Goal: Information Seeking & Learning: Learn about a topic

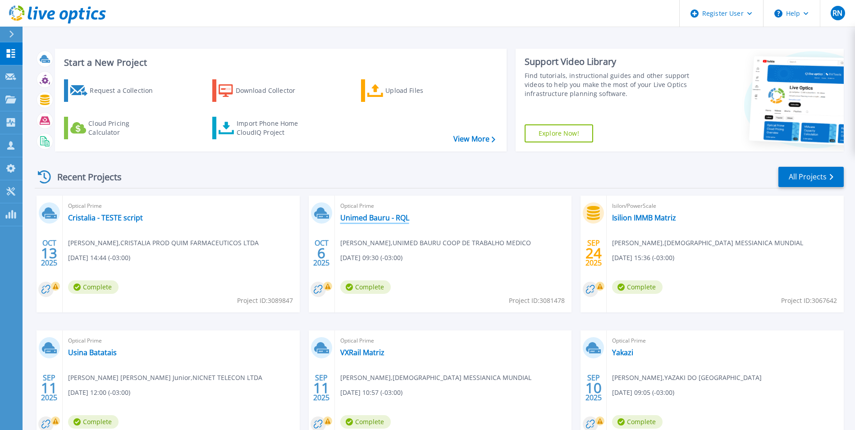
click at [382, 220] on link "Unimed Bauru - RQL" at bounding box center [374, 217] width 69 height 9
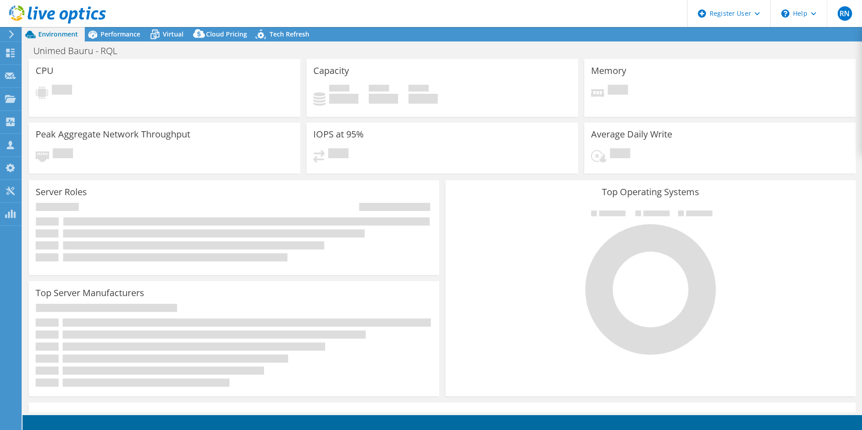
select select "USD"
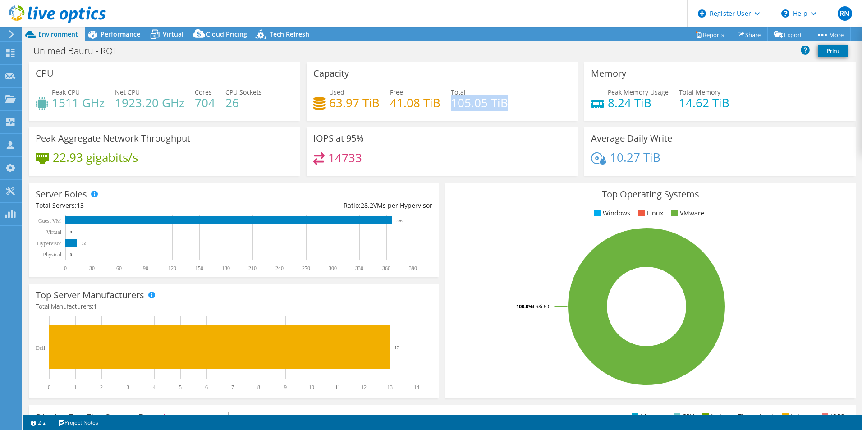
drag, startPoint x: 449, startPoint y: 100, endPoint x: 512, endPoint y: 101, distance: 63.1
click at [512, 101] on div "Used 63.97 TiB Free 41.08 TiB Total 105.05 TiB" at bounding box center [442, 101] width 258 height 29
drag, startPoint x: 605, startPoint y: 99, endPoint x: 650, endPoint y: 103, distance: 44.8
click at [650, 103] on h4 "8.24 TiB" at bounding box center [638, 103] width 61 height 10
drag, startPoint x: 650, startPoint y: 103, endPoint x: 685, endPoint y: 134, distance: 46.6
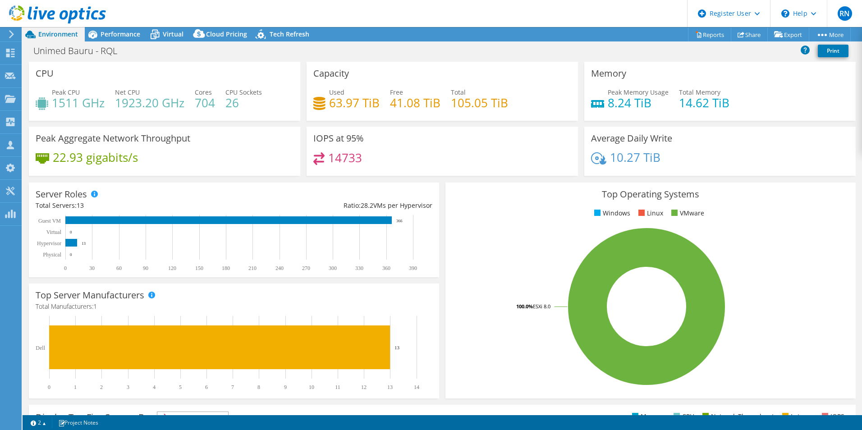
click at [685, 134] on div "Average Daily Write 10.27 TiB" at bounding box center [719, 151] width 271 height 49
drag, startPoint x: 54, startPoint y: 103, endPoint x: 101, endPoint y: 103, distance: 47.8
click at [101, 103] on h4 "1511 GHz" at bounding box center [78, 103] width 53 height 10
drag, startPoint x: 329, startPoint y: 104, endPoint x: 375, endPoint y: 103, distance: 46.0
click at [375, 103] on h4 "63.97 TiB" at bounding box center [354, 103] width 51 height 10
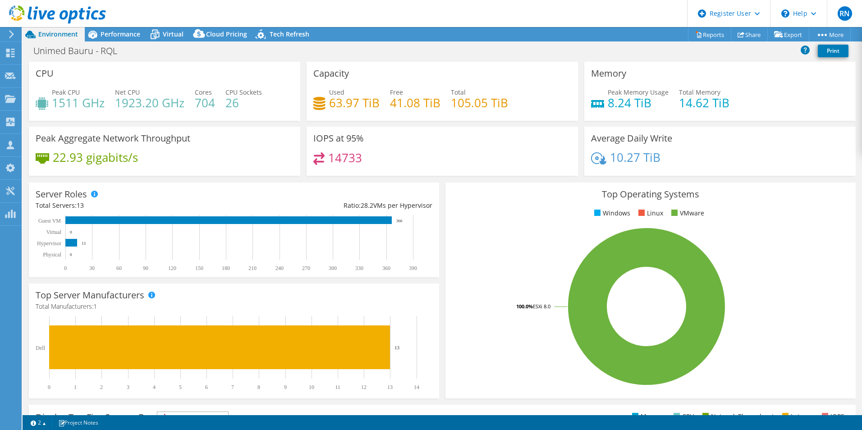
drag, startPoint x: 375, startPoint y: 103, endPoint x: 412, endPoint y: 111, distance: 38.0
click at [412, 111] on div "Used 63.97 TiB Free 41.08 TiB Total 105.05 TiB" at bounding box center [442, 101] width 258 height 29
drag, startPoint x: 329, startPoint y: 104, endPoint x: 375, endPoint y: 104, distance: 46.4
click at [375, 104] on h4 "63.97 TiB" at bounding box center [354, 103] width 51 height 10
click at [108, 32] on span "Performance" at bounding box center [121, 34] width 40 height 9
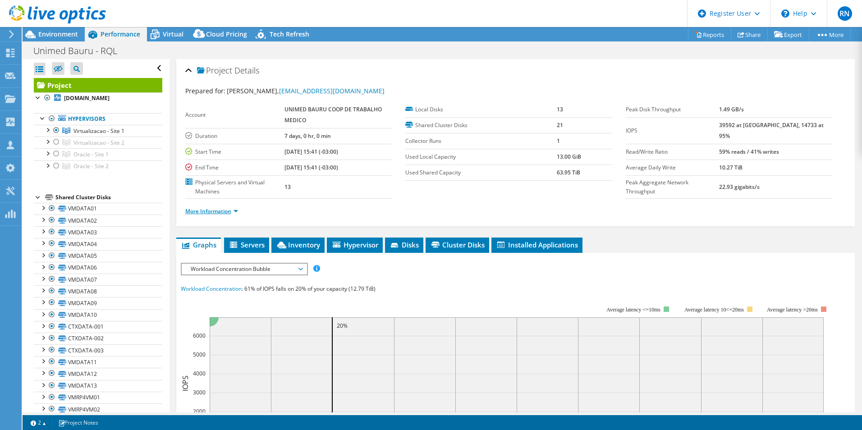
click at [232, 212] on link "More Information" at bounding box center [211, 211] width 53 height 8
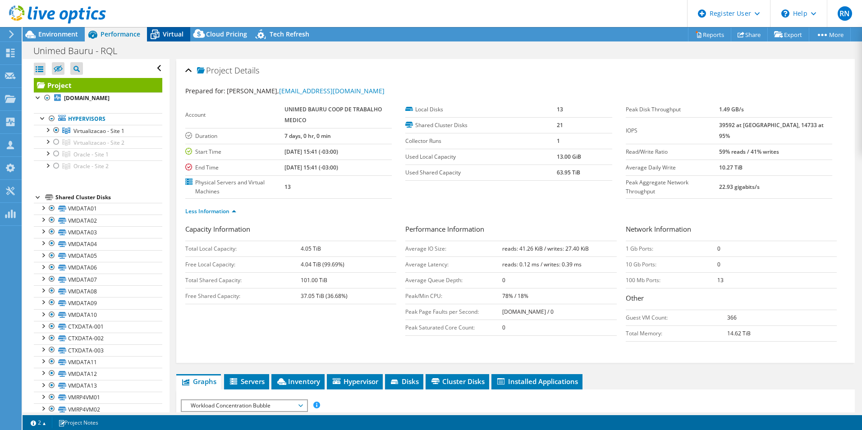
click at [177, 33] on span "Virtual" at bounding box center [173, 34] width 21 height 9
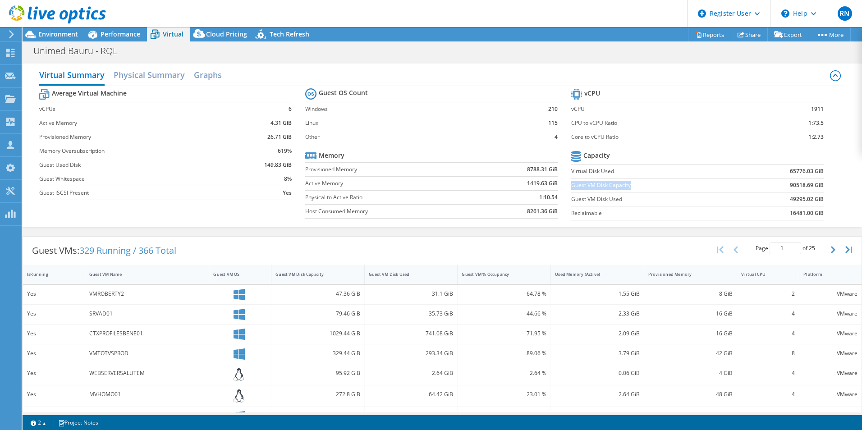
drag, startPoint x: 569, startPoint y: 185, endPoint x: 627, endPoint y: 186, distance: 58.6
click at [627, 186] on label "Guest VM Disk Capacity" at bounding box center [653, 185] width 165 height 9
drag, startPoint x: 784, startPoint y: 185, endPoint x: 806, endPoint y: 186, distance: 21.7
click at [806, 186] on b "90518.69 GiB" at bounding box center [807, 185] width 34 height 9
copy b "90518.69"
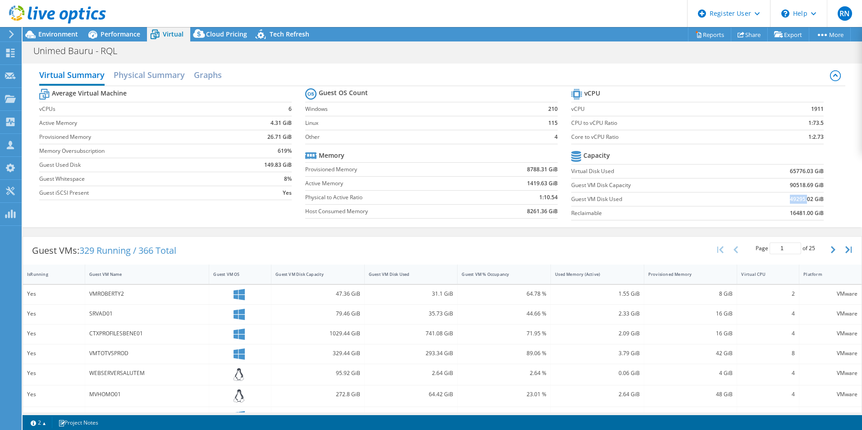
drag, startPoint x: 783, startPoint y: 200, endPoint x: 801, endPoint y: 201, distance: 17.6
click at [801, 201] on b "49295.02 GiB" at bounding box center [807, 199] width 34 height 9
copy b "49295."
click at [794, 201] on b "49295.02 GiB" at bounding box center [807, 199] width 34 height 9
drag, startPoint x: 797, startPoint y: 199, endPoint x: 777, endPoint y: 199, distance: 20.7
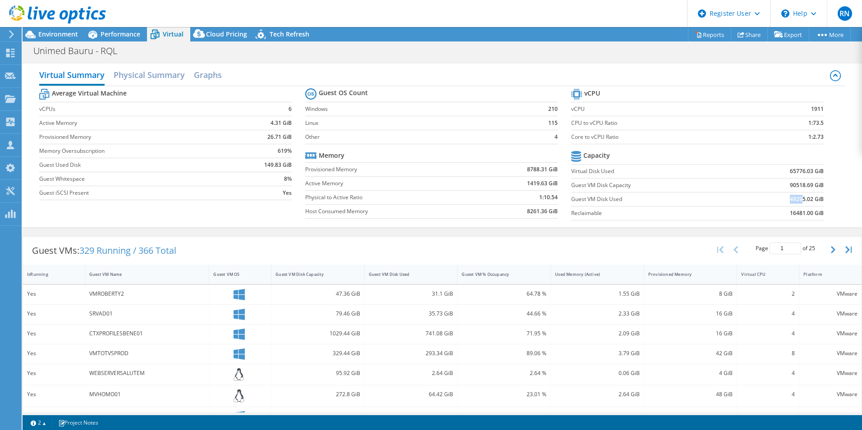
click at [777, 199] on td "49295.02 GiB" at bounding box center [779, 199] width 87 height 14
drag, startPoint x: 777, startPoint y: 199, endPoint x: 790, endPoint y: 200, distance: 13.1
click at [790, 200] on b "49295.02 GiB" at bounding box center [807, 199] width 34 height 9
click at [61, 38] on span "Environment" at bounding box center [58, 34] width 40 height 9
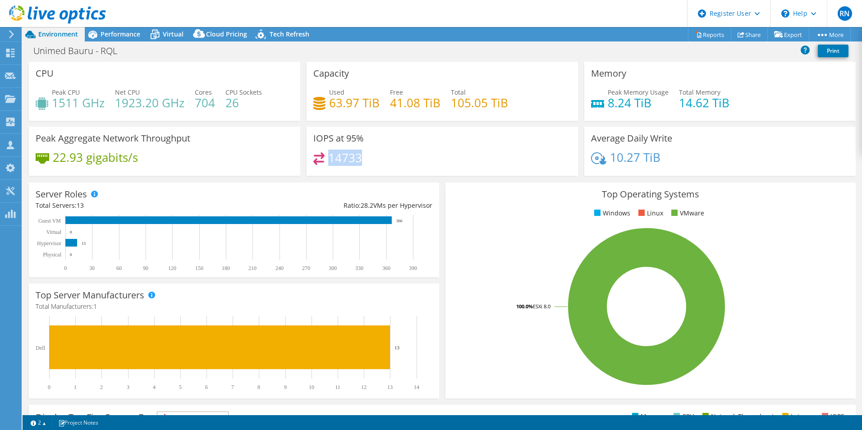
drag, startPoint x: 329, startPoint y: 159, endPoint x: 373, endPoint y: 161, distance: 44.2
click at [373, 161] on div "14733" at bounding box center [442, 161] width 258 height 19
click at [125, 37] on span "Performance" at bounding box center [121, 34] width 40 height 9
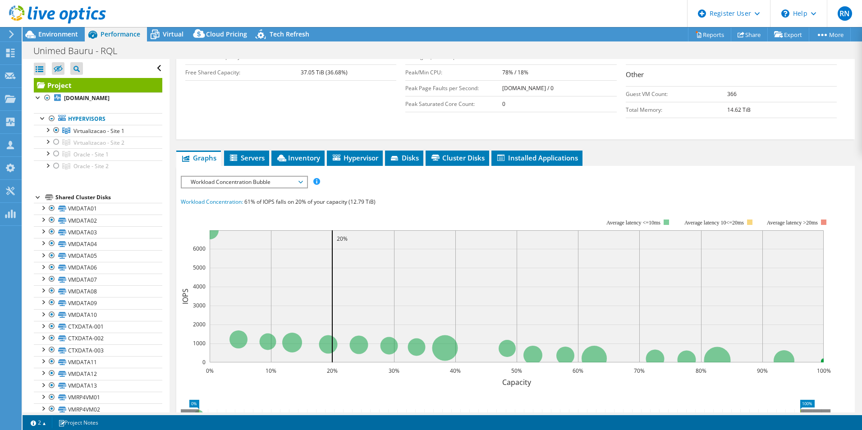
scroll to position [225, 0]
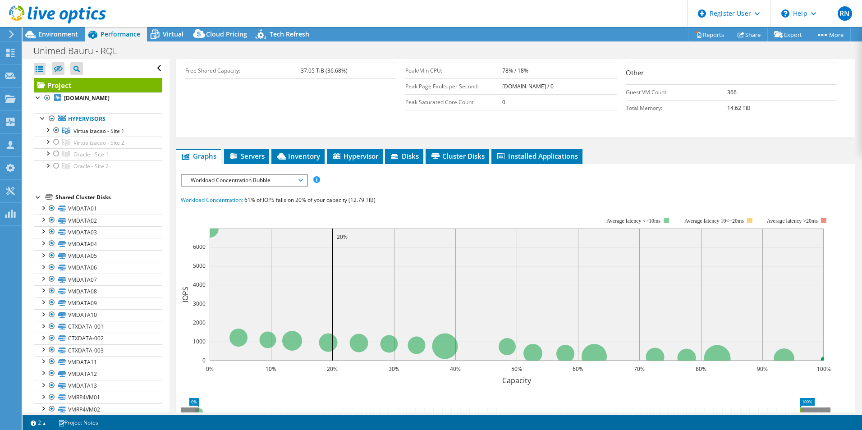
click at [302, 179] on span "Workload Concentration Bubble" at bounding box center [244, 180] width 116 height 11
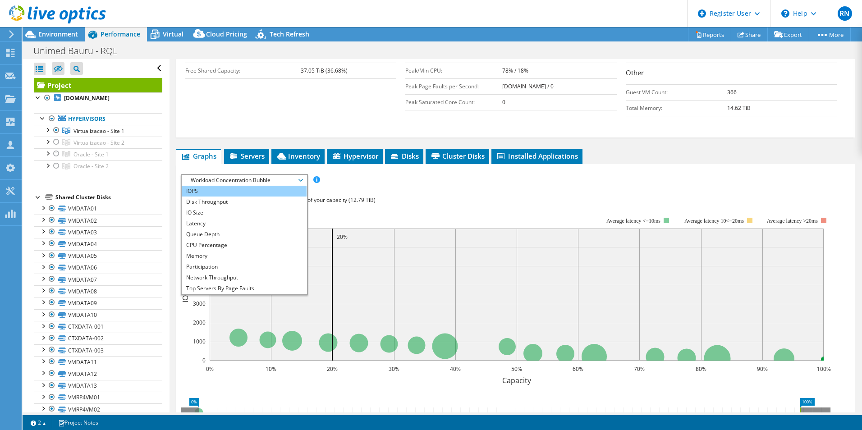
click at [264, 190] on li "IOPS" at bounding box center [244, 191] width 125 height 11
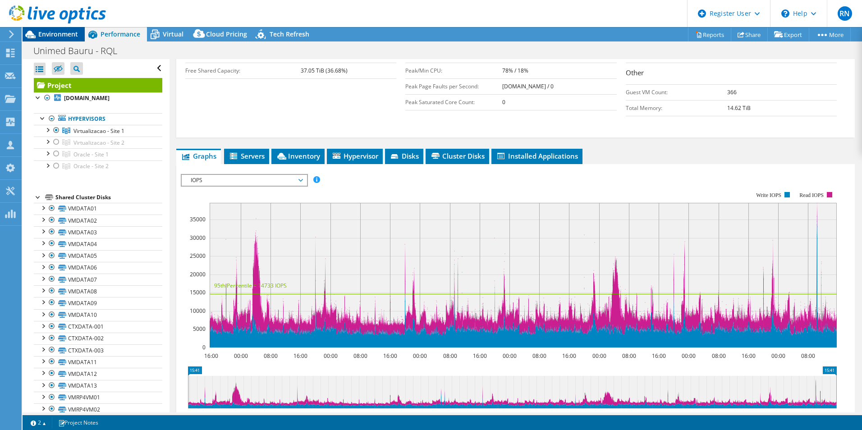
click at [60, 34] on span "Environment" at bounding box center [58, 34] width 40 height 9
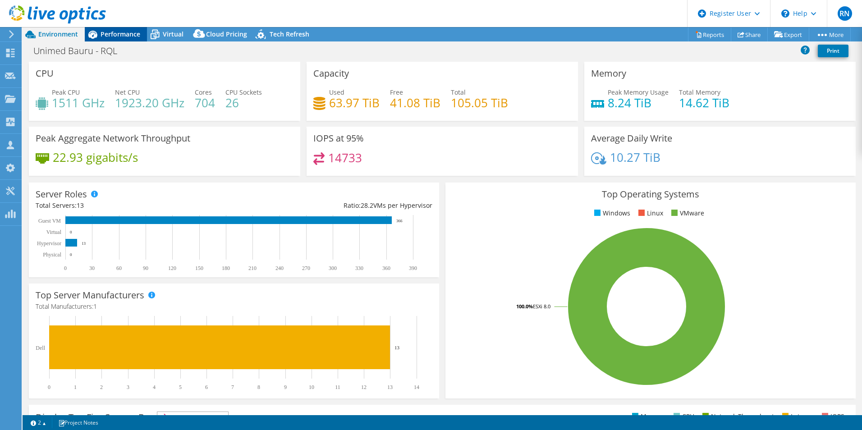
click at [122, 33] on span "Performance" at bounding box center [121, 34] width 40 height 9
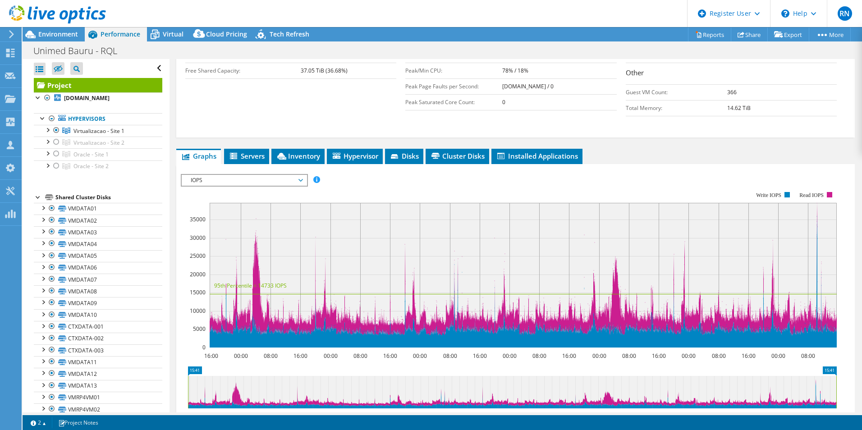
scroll to position [0, 0]
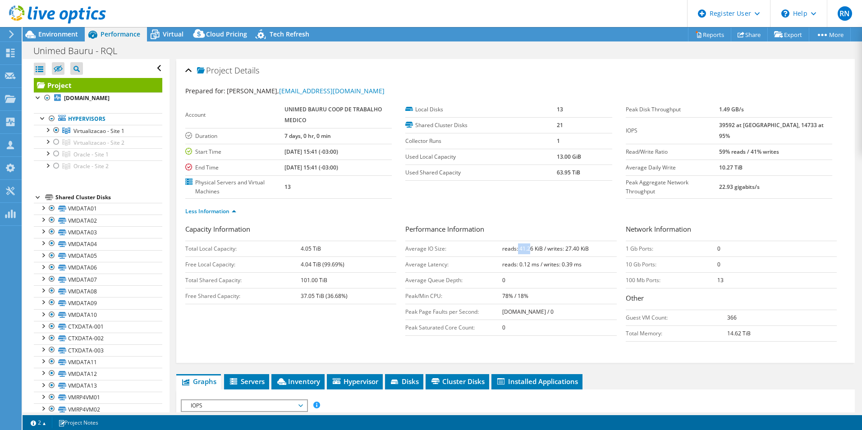
drag, startPoint x: 505, startPoint y: 249, endPoint x: 517, endPoint y: 257, distance: 14.6
click at [524, 249] on b "reads: 41.26 KiB / writes: 27.40 KiB" at bounding box center [545, 249] width 87 height 8
drag, startPoint x: 517, startPoint y: 257, endPoint x: 515, endPoint y: 253, distance: 5.0
click at [517, 257] on td "reads: 0.12 ms / writes: 0.39 ms" at bounding box center [559, 265] width 114 height 16
drag, startPoint x: 507, startPoint y: 249, endPoint x: 527, endPoint y: 249, distance: 19.8
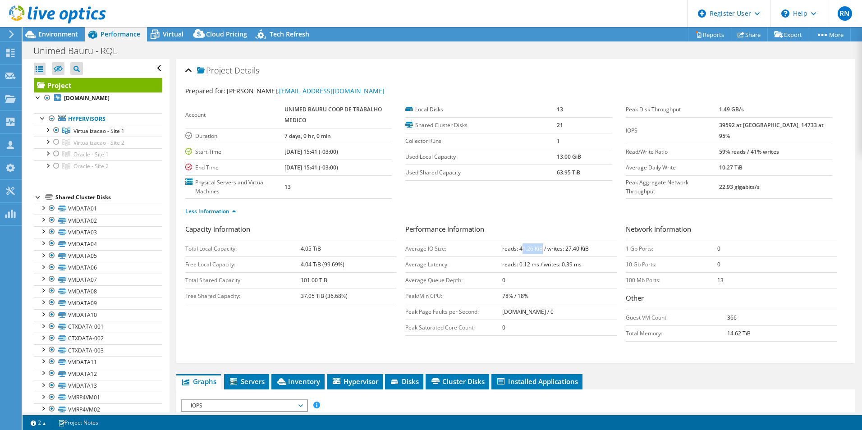
click at [527, 249] on b "reads: 41.26 KiB / writes: 27.40 KiB" at bounding box center [545, 249] width 87 height 8
click at [63, 32] on span "Environment" at bounding box center [58, 34] width 40 height 9
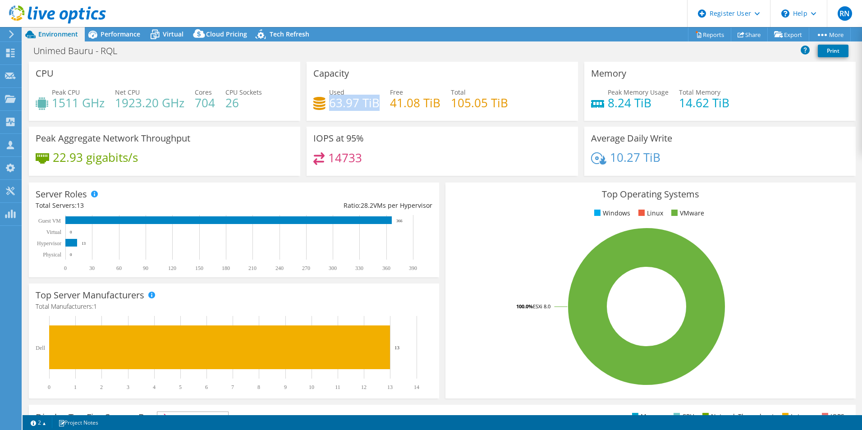
drag, startPoint x: 329, startPoint y: 105, endPoint x: 376, endPoint y: 104, distance: 46.9
click at [376, 104] on h4 "63.97 TiB" at bounding box center [354, 103] width 51 height 10
click at [482, 247] on rect at bounding box center [646, 307] width 389 height 158
drag, startPoint x: 606, startPoint y: 101, endPoint x: 653, endPoint y: 102, distance: 47.4
click at [653, 102] on h4 "8.24 TiB" at bounding box center [638, 103] width 61 height 10
